Goal: Contribute content: Contribute content

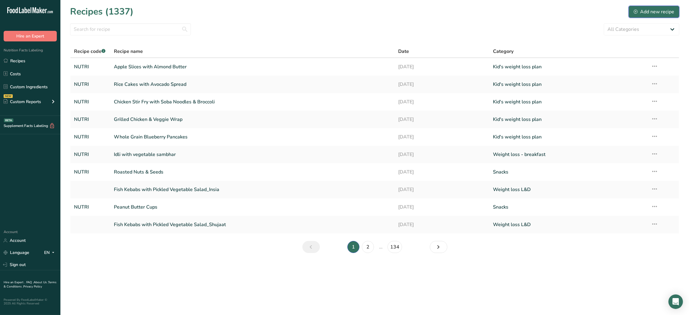
click at [674, 15] on button "Add new recipe" at bounding box center [653, 12] width 51 height 12
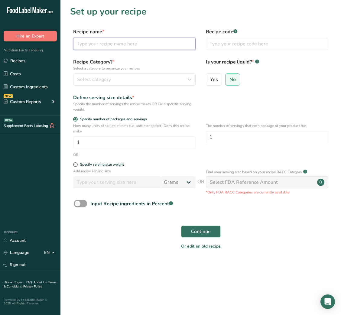
click at [161, 50] on input "text" at bounding box center [134, 44] width 122 height 12
paste input "Cheesy Veggie Egg Muffins"
type input "Cheesy Veggie Egg Muffins"
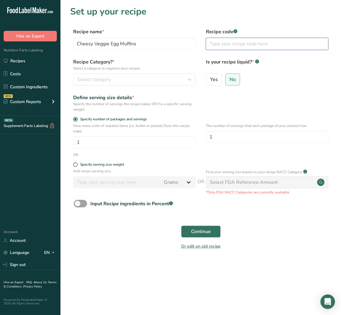
click at [235, 48] on input "text" at bounding box center [267, 44] width 122 height 12
type input "NUTRI"
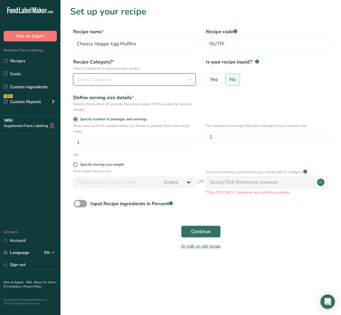
click at [181, 74] on button "Select category" at bounding box center [134, 79] width 122 height 12
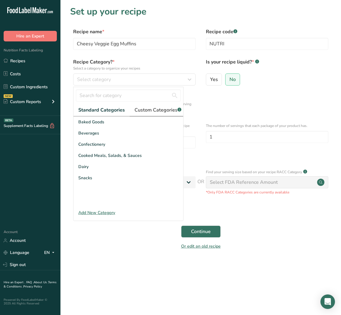
click at [164, 105] on link "Custom Categories .a-a{fill:#347362;}.b-a{fill:#fff;}" at bounding box center [158, 110] width 56 height 12
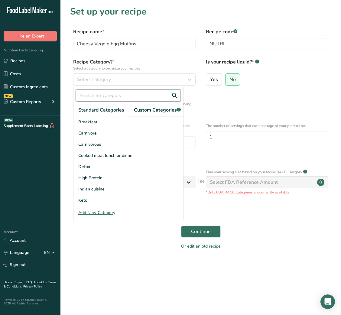
click at [123, 97] on input "text" at bounding box center [128, 95] width 105 height 12
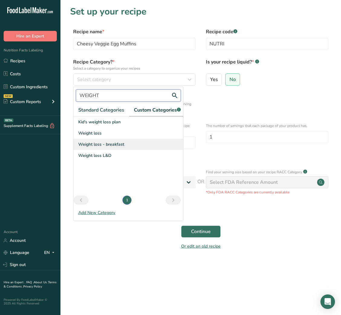
type input "WEIGHT"
click at [110, 147] on span "Weight loss - breakfast" at bounding box center [101, 144] width 46 height 6
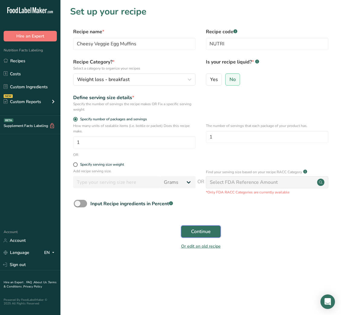
click at [211, 235] on button "Continue" at bounding box center [201, 231] width 40 height 12
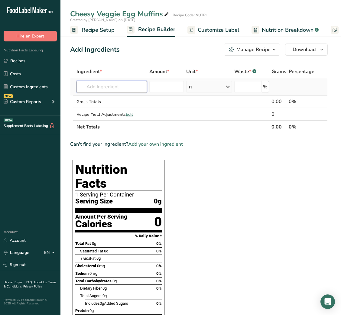
click at [126, 88] on input "text" at bounding box center [111, 87] width 70 height 12
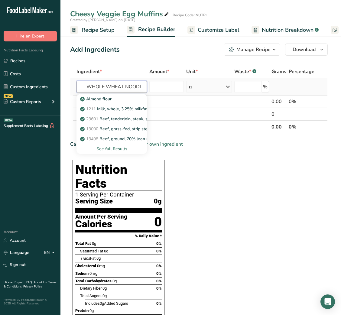
scroll to position [0, 2]
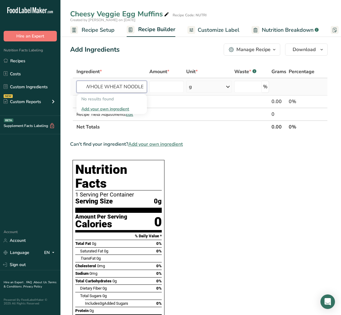
click at [113, 83] on input "WHOLE WHEAT NOODLE" at bounding box center [111, 87] width 70 height 12
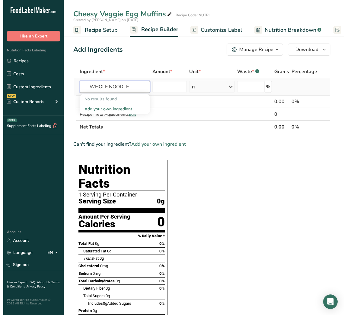
scroll to position [0, 0]
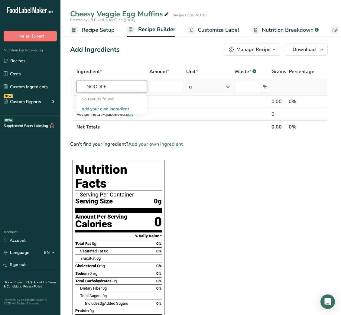
click at [109, 85] on input "NOODLE" at bounding box center [111, 87] width 70 height 12
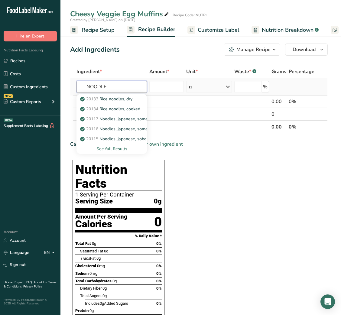
type input "NOODLE"
click at [116, 146] on div "See full Results" at bounding box center [111, 149] width 61 height 6
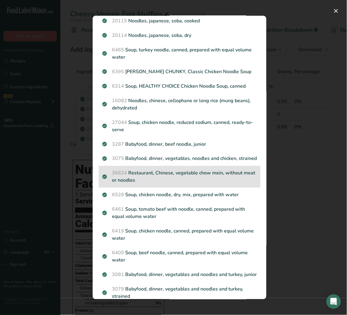
scroll to position [79, 0]
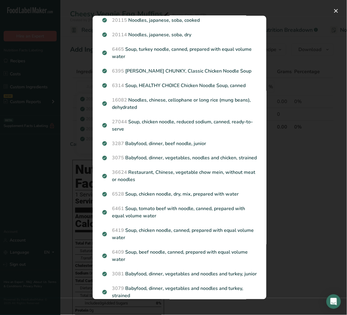
click at [320, 232] on div "Search results modal" at bounding box center [173, 157] width 347 height 315
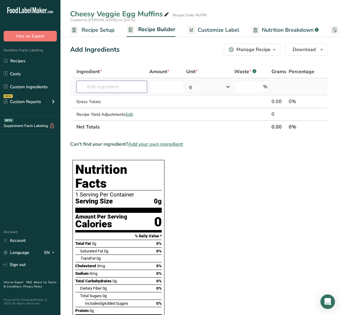
click at [117, 89] on input "text" at bounding box center [111, 87] width 70 height 12
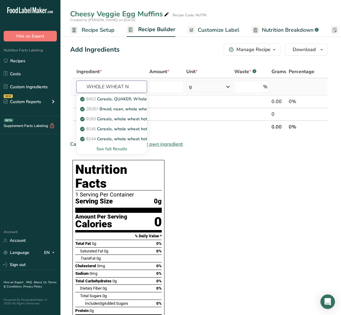
type input "WHOLE WHEAT N"
click at [115, 148] on div "See full Results" at bounding box center [111, 149] width 61 height 6
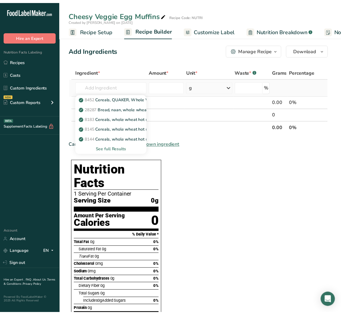
scroll to position [0, 0]
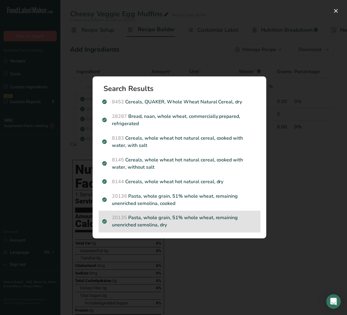
click at [171, 218] on p "20135 Pasta, whole grain, 51% whole wheat, remaining unenriched semolina, dry" at bounding box center [179, 221] width 155 height 14
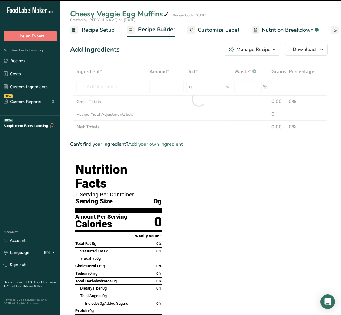
type input "0"
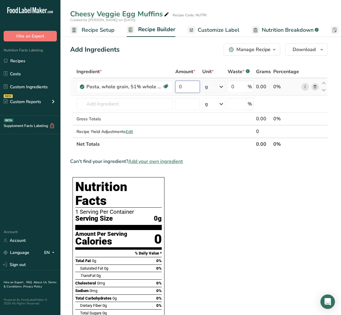
click at [180, 84] on input "0" at bounding box center [187, 87] width 24 height 12
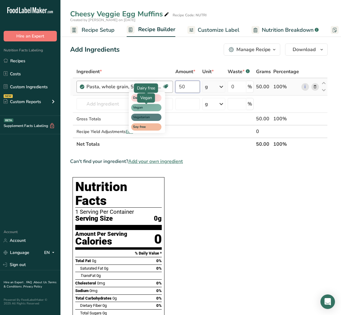
type input "50"
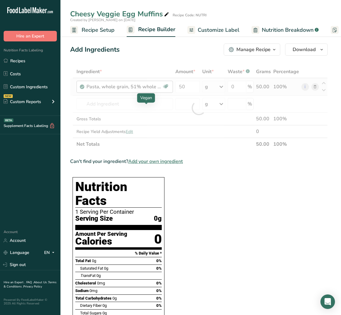
click at [143, 106] on div "Ingredient * Amount * Unit * Waste * .a-a{fill:#347362;}.b-a{fill:#fff;} Grams …" at bounding box center [198, 107] width 257 height 85
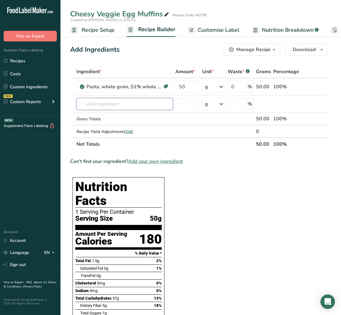
click at [136, 106] on input "text" at bounding box center [124, 104] width 96 height 12
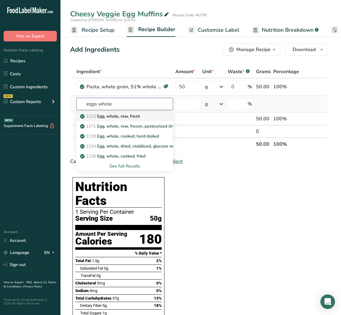
type input "eggs whole"
click at [133, 113] on p "1123 Egg, whole, raw, fresh" at bounding box center [110, 116] width 59 height 6
type input "Egg, whole, raw, fresh"
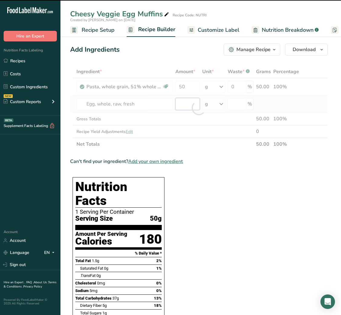
type input "0"
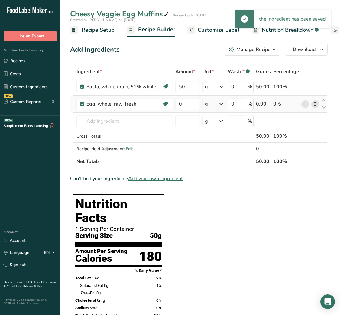
click at [215, 104] on div "Ingredient * Amount * Unit * Waste * .a-a{fill:#347362;}.b-a{fill:#fff;} Grams …" at bounding box center [198, 116] width 257 height 102
click at [215, 104] on div "g" at bounding box center [213, 104] width 23 height 12
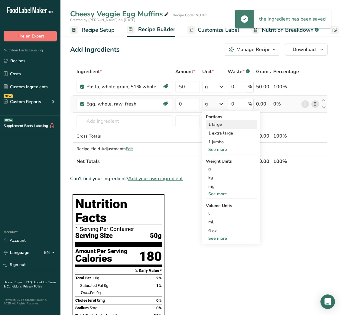
click at [217, 124] on div "1 large" at bounding box center [231, 124] width 51 height 9
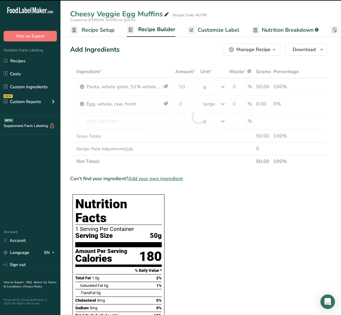
click at [180, 100] on div at bounding box center [198, 116] width 257 height 102
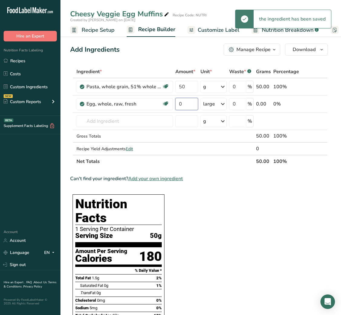
click at [180, 100] on input "0" at bounding box center [186, 104] width 23 height 12
type input "2"
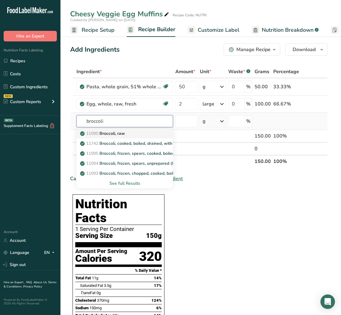
type input "broccoli"
click at [112, 136] on link "11090 Broccoli, raw" at bounding box center [124, 133] width 96 height 10
type input "Broccoli, raw"
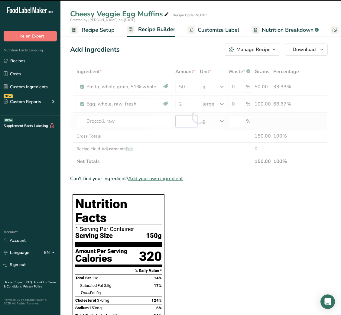
type input "0"
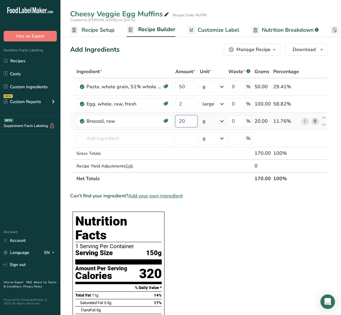
type input "20"
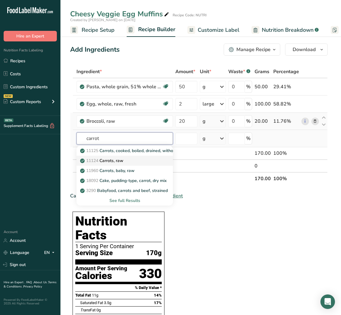
type input "carrot"
click at [116, 157] on link "11124 [GEOGRAPHIC_DATA], raw" at bounding box center [124, 161] width 96 height 10
type input "Carrots, raw"
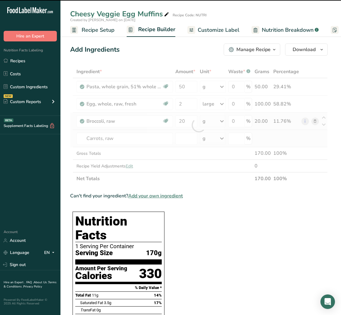
type input "0"
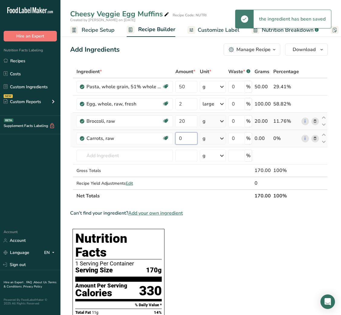
click at [177, 139] on input "0" at bounding box center [186, 138] width 22 height 12
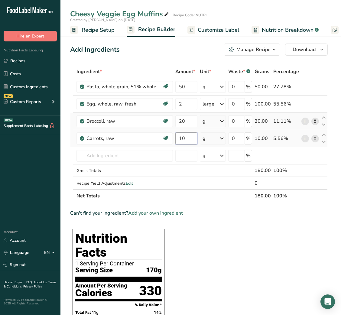
type input "10"
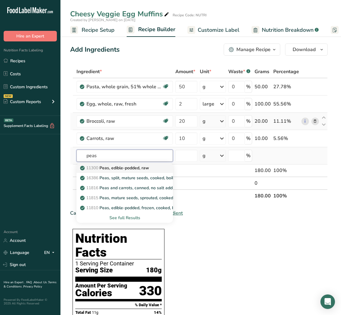
type input "peas"
click at [133, 168] on p "11300 Peas, edible-podded, raw" at bounding box center [115, 168] width 68 height 6
type input "Peas, edible-podded, raw"
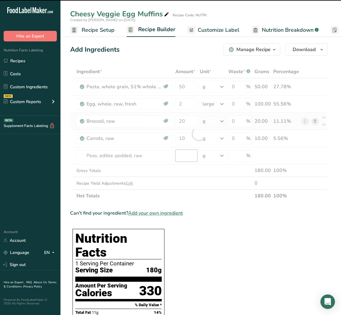
type input "0"
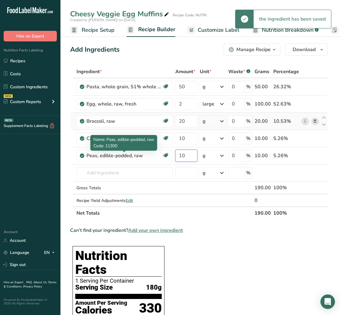
type input "10"
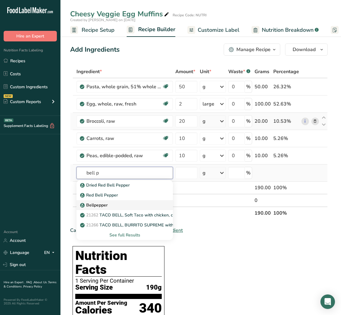
type input "bell p"
click at [101, 200] on link "Bellpepper" at bounding box center [124, 205] width 96 height 10
type input "Bellpepper"
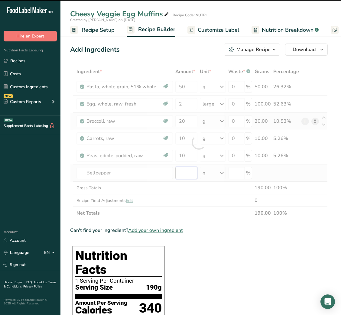
type input "0"
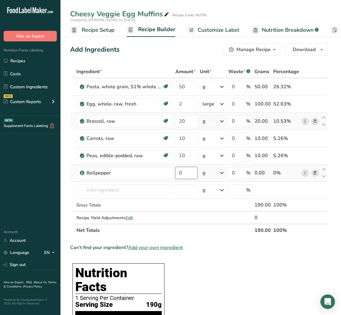
click at [188, 175] on input "0" at bounding box center [186, 173] width 22 height 12
type input "10"
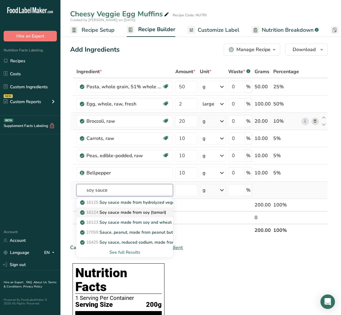
type input "soy sauce"
click at [118, 208] on link "16124 Soy sauce made from soy (tamari)" at bounding box center [124, 212] width 96 height 10
type input "Soy sauce made from soy (tamari)"
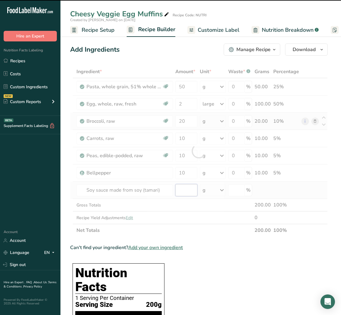
type input "0"
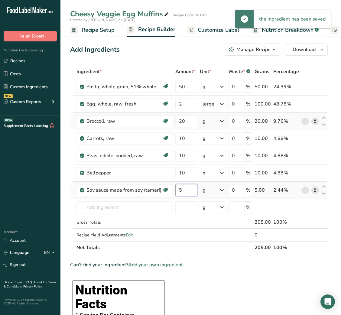
type input "5"
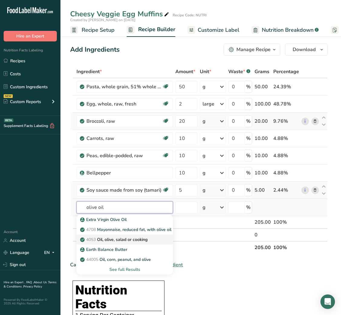
type input "olive oil"
click at [106, 237] on p "4053 Oil, olive, salad or cooking" at bounding box center [114, 239] width 66 height 6
type input "Oil, olive, salad or cooking"
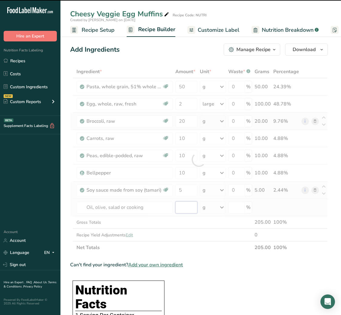
type input "0"
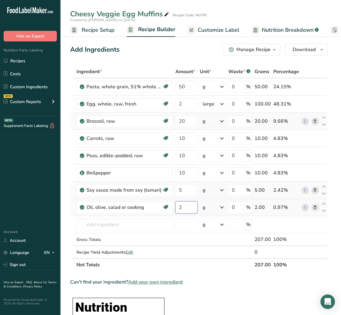
type input "2"
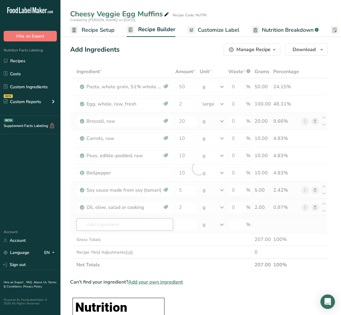
click at [106, 222] on div "Ingredient * Amount * Unit * Waste * .a-a{fill:#347362;}.b-a{fill:#fff;} Grams …" at bounding box center [198, 168] width 257 height 206
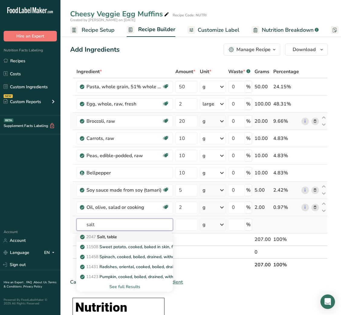
type input "salt"
click at [116, 234] on p "2047 Salt, table" at bounding box center [99, 236] width 36 height 6
type input "Salt, table"
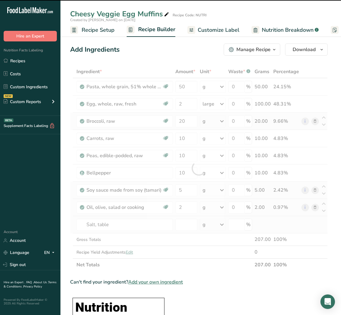
type input "0"
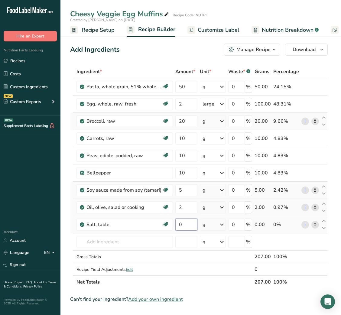
click at [177, 226] on input "0" at bounding box center [186, 224] width 22 height 12
type input "1"
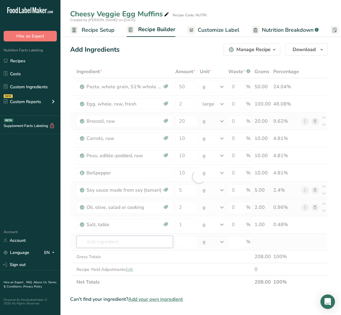
click at [129, 237] on div "Ingredient * Amount * Unit * Waste * .a-a{fill:#347362;}.b-a{fill:#fff;} Grams …" at bounding box center [198, 176] width 257 height 223
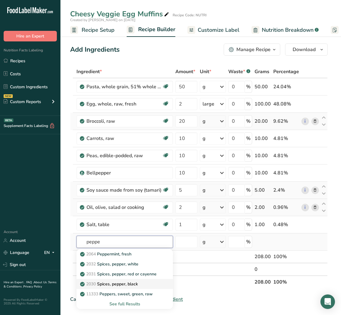
type input "peppe"
click at [127, 283] on p "2030 Spices, pepper, black" at bounding box center [109, 284] width 56 height 6
type input "Spices, pepper, black"
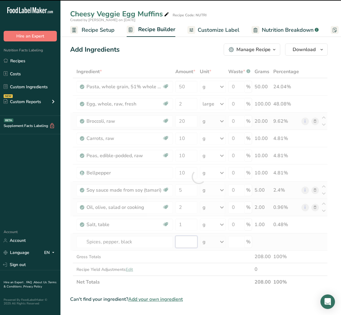
type input "0"
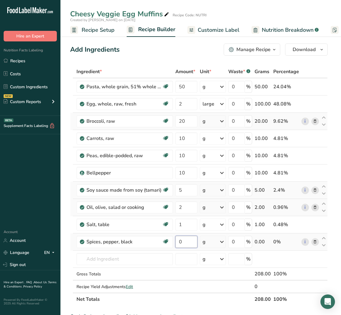
click at [178, 242] on input "0" at bounding box center [186, 242] width 22 height 12
type input "0.2"
click at [179, 90] on input "50" at bounding box center [186, 87] width 22 height 12
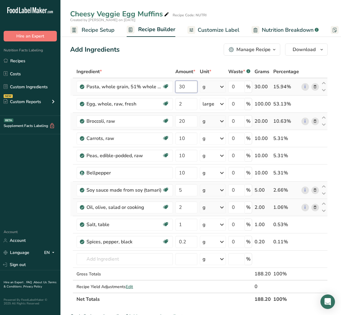
type input "30"
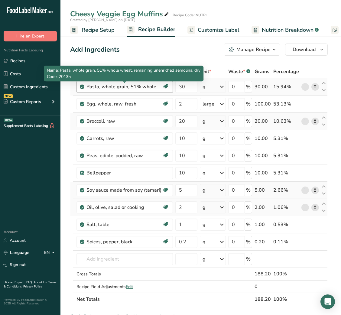
click at [108, 86] on div "Pasta, whole grain, 51% whole wheat, remaining unenriched semolina, dry" at bounding box center [123, 86] width 75 height 7
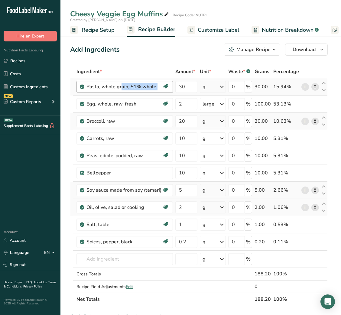
copy div "Pasta, whole grain, 51% whole wheat, remaining unenriched semolina, dry Dairy f…"
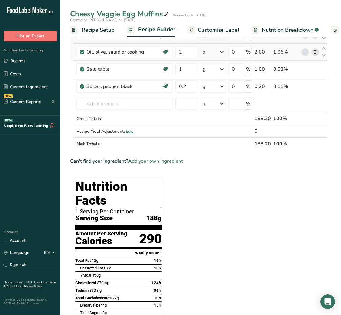
scroll to position [163, 0]
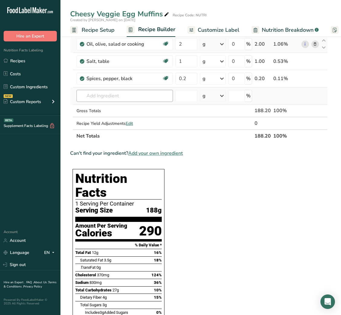
drag, startPoint x: 108, startPoint y: 88, endPoint x: 108, endPoint y: 98, distance: 9.1
click at [108, 98] on td "2064 Peppermint, fresh 2032 Spices, pepper, white 2031 Spices, pepper, red or c…" at bounding box center [124, 95] width 99 height 17
click at [108, 98] on input "text" at bounding box center [124, 96] width 96 height 12
paste input "Pasta, whole grain, 51% whole wheat, remaining unenriched semolina, dry"
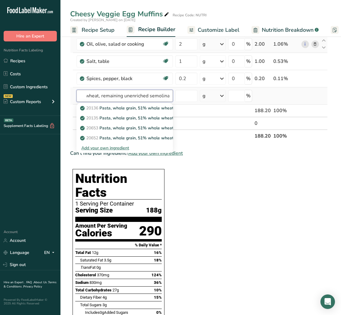
scroll to position [0, 69]
type input "Pasta, whole grain, 51% whole wheat, remaining unenriched semolina"
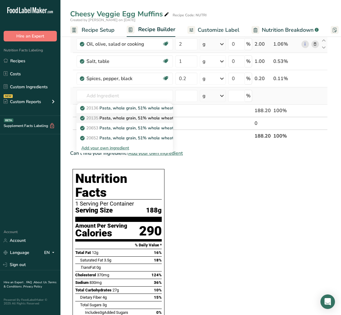
scroll to position [0, 0]
click at [153, 116] on p "20135 Pasta, whole grain, 51% whole wheat, remaining unenriched semolina, dry" at bounding box center [162, 118] width 163 height 6
type input "Pasta, whole grain, 51% whole wheat, remaining unenriched semolina, dry"
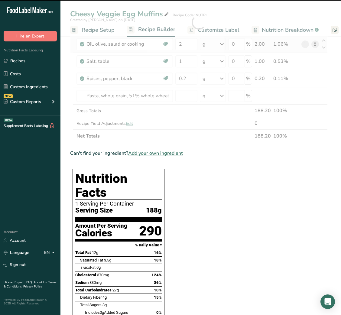
type input "0"
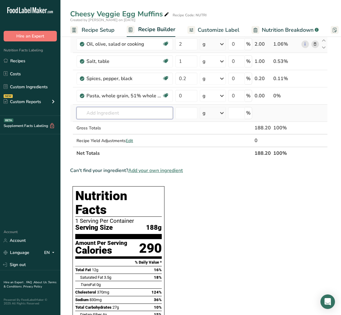
click at [120, 115] on input "text" at bounding box center [124, 113] width 96 height 12
paste input "Pasta, whole grain, 51% whole wheat, remaining unenriched semolina, dry"
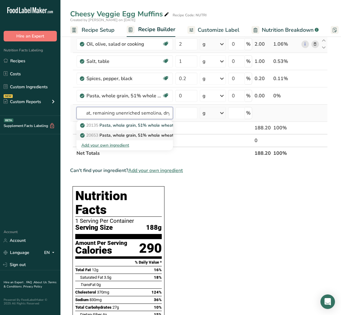
type input "Pasta, whole grain, 51% whole wheat, remaining unenriched semolina, dry"
click at [127, 132] on p "20653 Pasta, whole grain, 51% whole wheat, remaining enriched semolina, dry (In…" at bounding box center [214, 135] width 266 height 6
type input "Pasta, whole grain, 51% whole wheat, remaining enriched semolina, dry (Includes…"
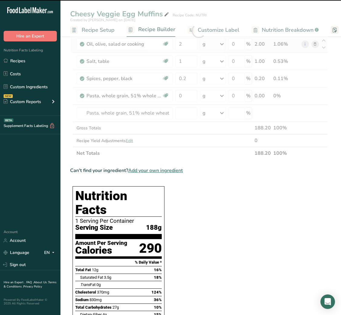
type input "0"
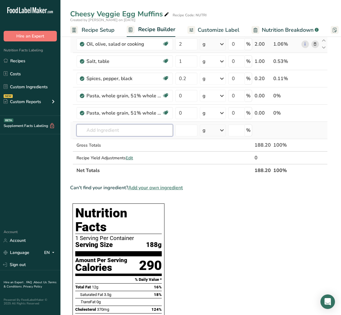
click at [130, 133] on input "text" at bounding box center [124, 130] width 96 height 12
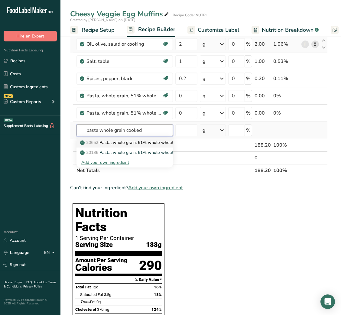
type input "pasta whole grain cooked"
click at [149, 143] on p "20652 Pasta, whole grain, 51% whole wheat, remaining enriched semolina, cooked …" at bounding box center [218, 142] width 274 height 6
type input "Pasta, whole grain, 51% whole wheat, remaining enriched semolina, cooked (Inclu…"
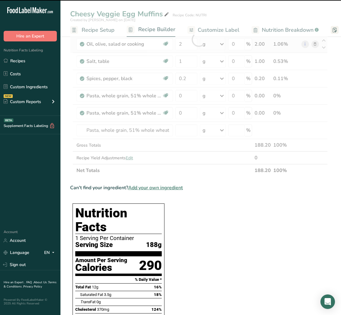
type input "0"
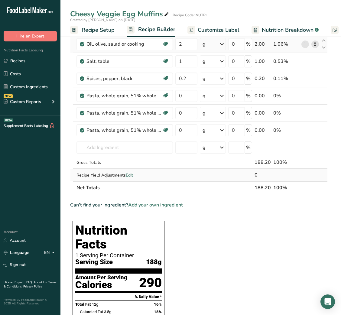
scroll to position [149, 0]
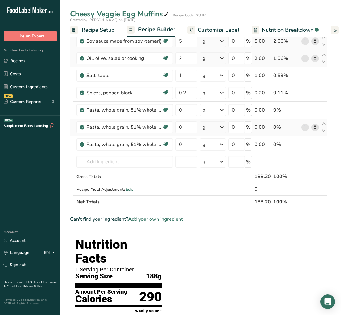
click at [317, 126] on span at bounding box center [314, 127] width 7 height 7
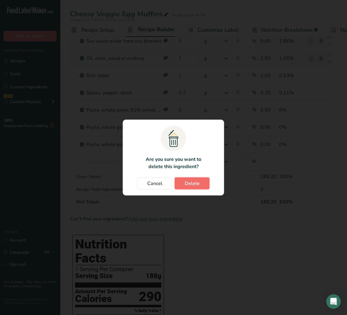
click at [197, 181] on span "Delete" at bounding box center [192, 183] width 15 height 7
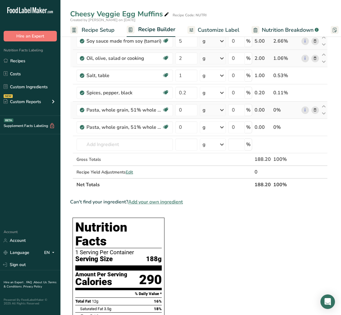
click at [314, 111] on icon at bounding box center [315, 110] width 4 height 6
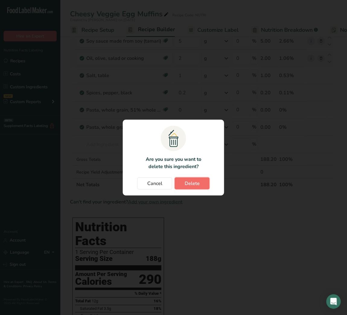
click at [194, 184] on span "Delete" at bounding box center [192, 183] width 15 height 7
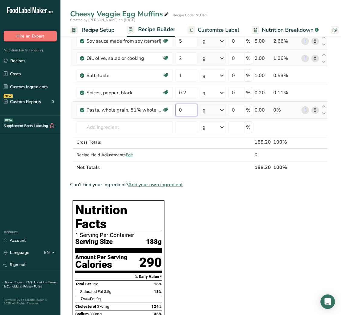
click at [180, 113] on input "0" at bounding box center [186, 110] width 22 height 12
type input "30"
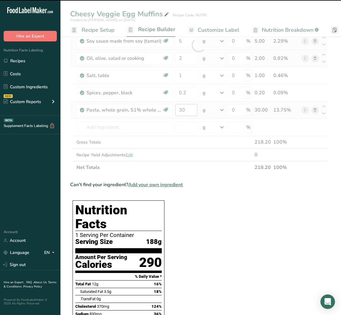
scroll to position [0, 0]
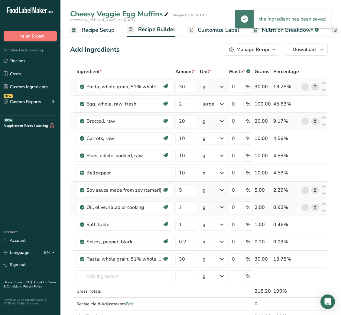
click at [318, 86] on span at bounding box center [314, 86] width 7 height 7
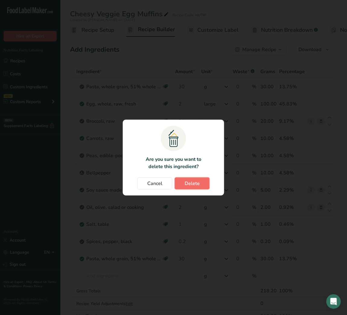
click at [204, 180] on button "Delete" at bounding box center [192, 183] width 35 height 12
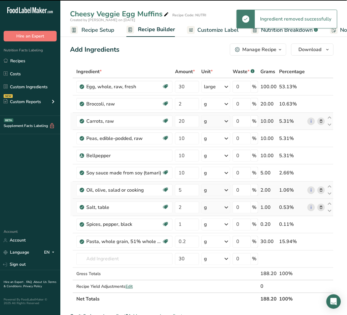
type input "2"
type input "20"
type input "10"
type input "5"
type input "2"
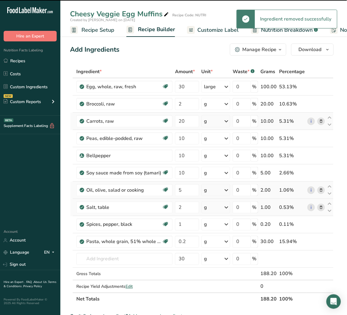
type input "1"
type input "0.2"
type input "30"
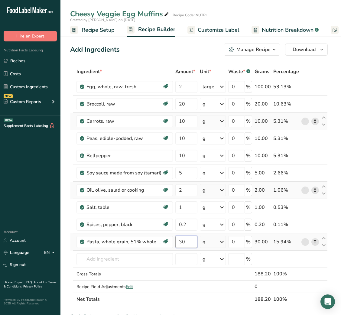
click at [178, 241] on input "30" at bounding box center [186, 242] width 22 height 12
type input "50"
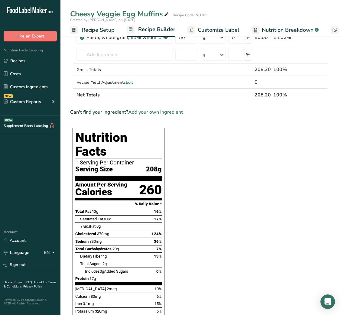
scroll to position [172, 0]
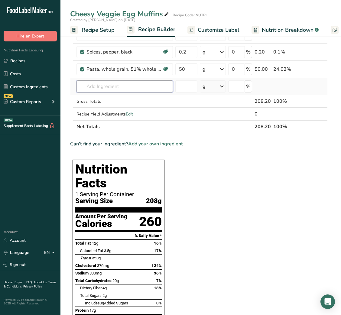
click at [125, 83] on input "text" at bounding box center [124, 86] width 96 height 12
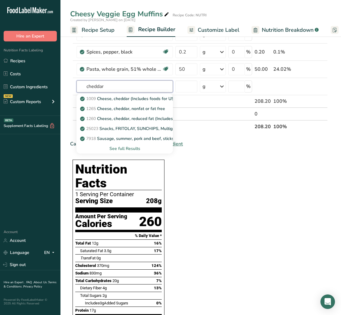
type input "cheddar"
